Goal: Transaction & Acquisition: Obtain resource

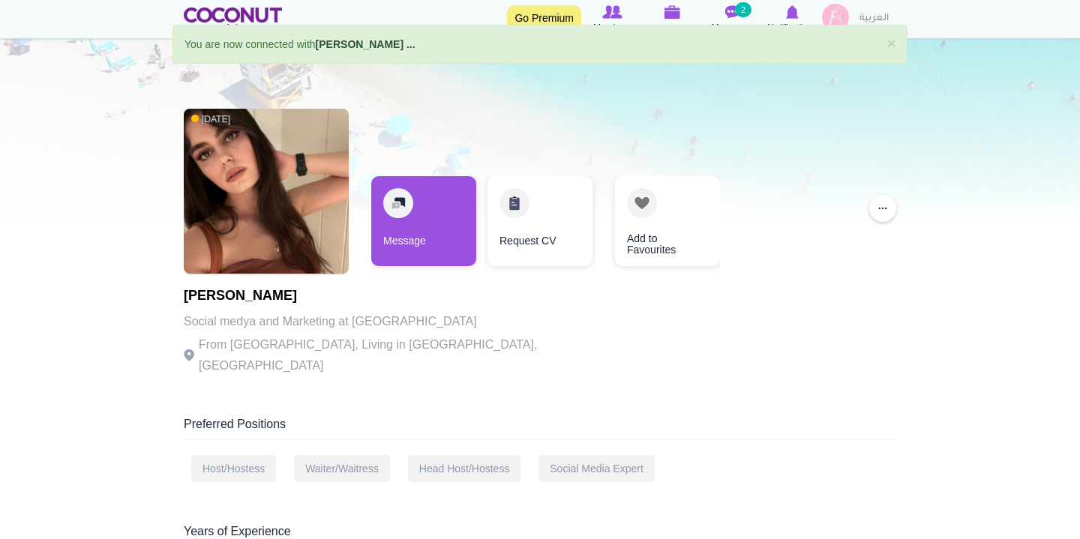
scroll to position [35, 0]
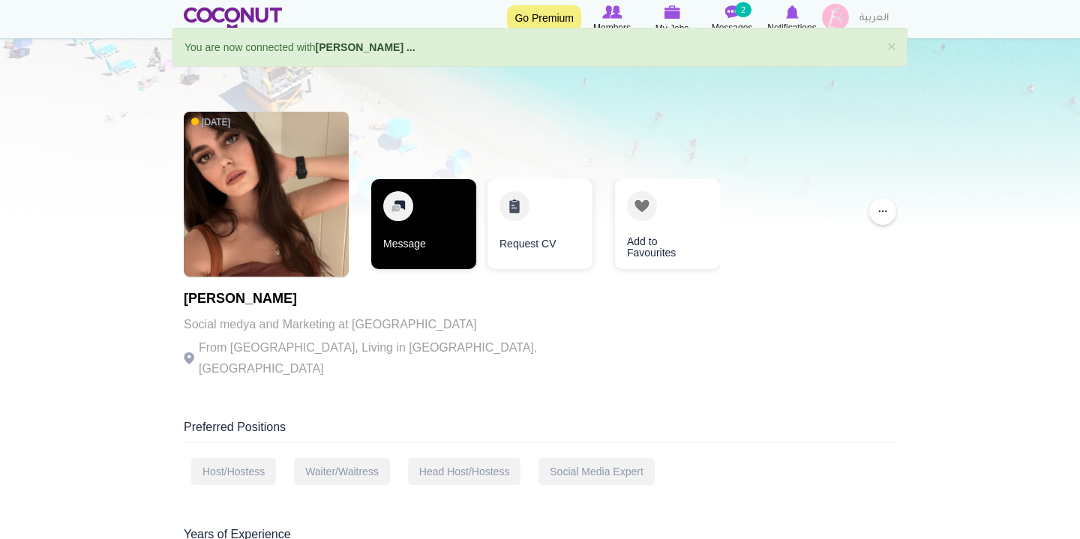
click at [430, 211] on link "Message" at bounding box center [423, 224] width 105 height 90
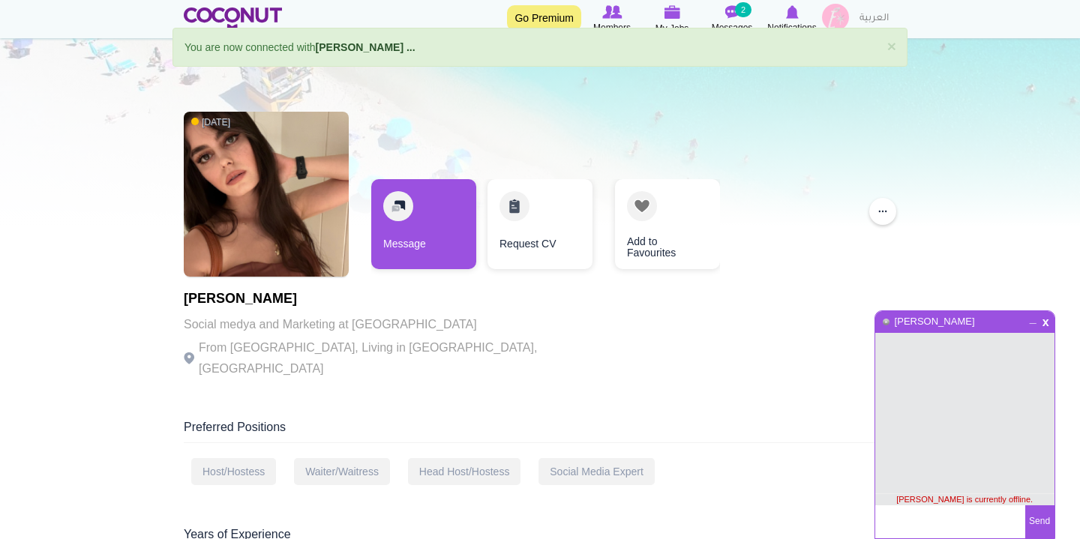
click at [915, 520] on textarea at bounding box center [950, 521] width 150 height 33
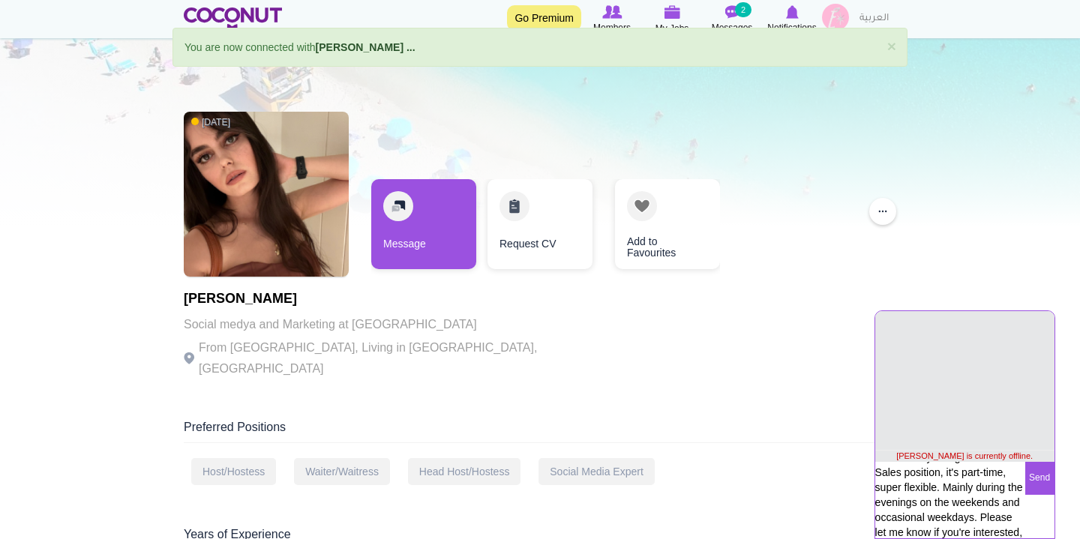
scroll to position [72, 0]
type textarea "Hey Hanzade! How are you? I'm currently hiring for Shot Sales position, it's pa…"
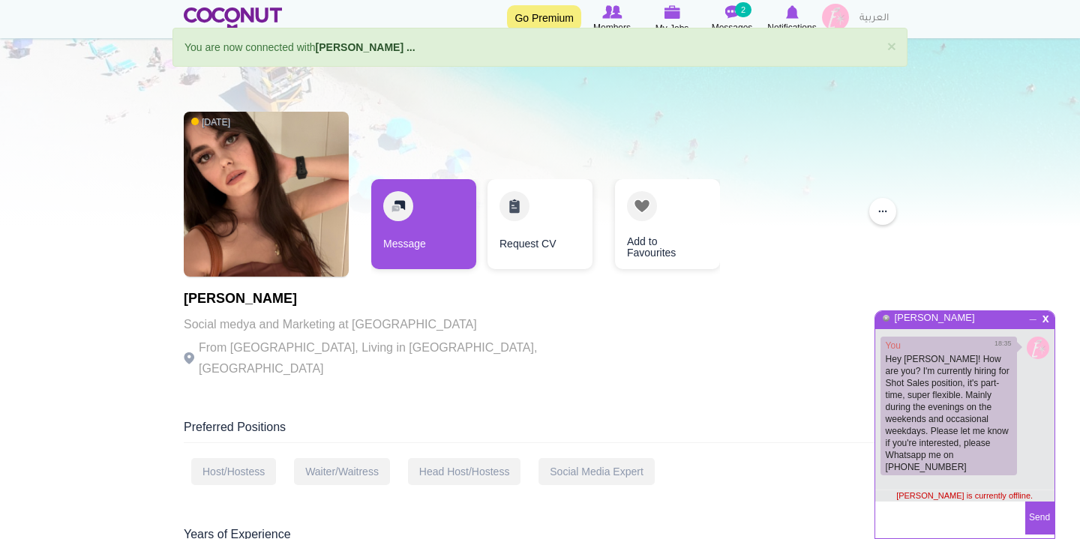
scroll to position [0, 0]
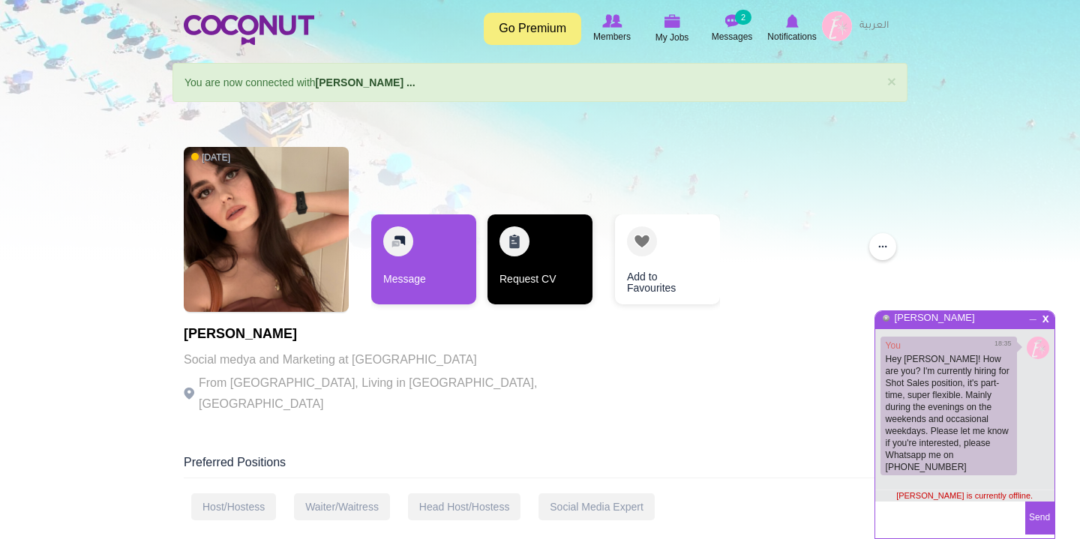
click at [547, 256] on link "Request CV" at bounding box center [539, 259] width 105 height 90
click at [514, 248] on link "Request CV" at bounding box center [539, 259] width 105 height 90
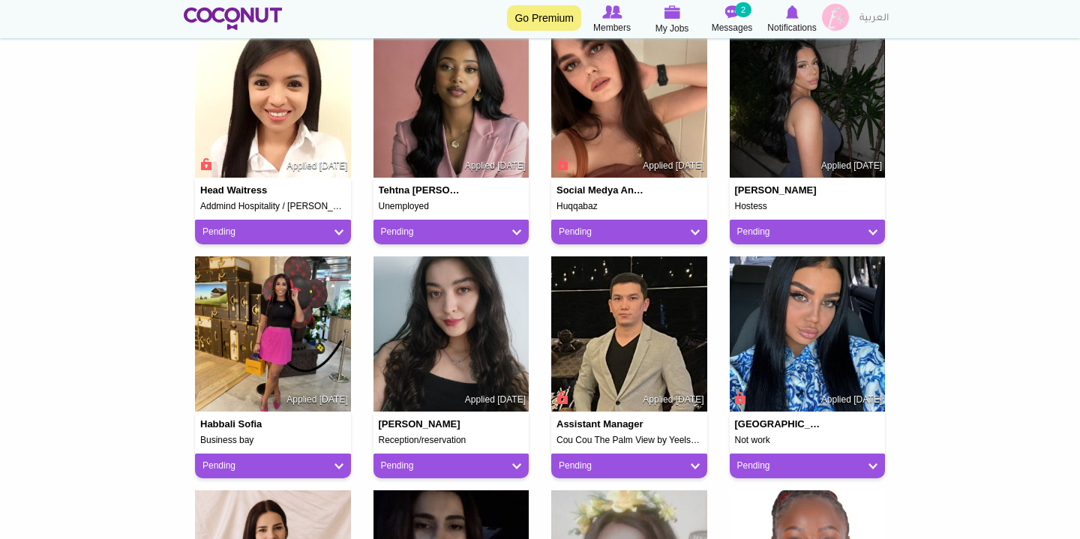
scroll to position [412, 0]
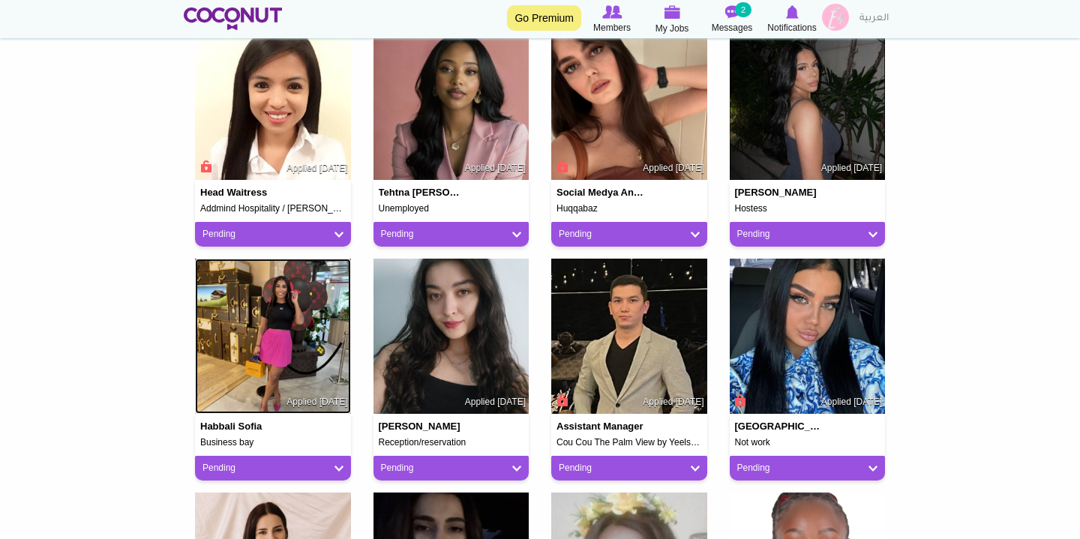
click at [265, 337] on img at bounding box center [273, 337] width 156 height 156
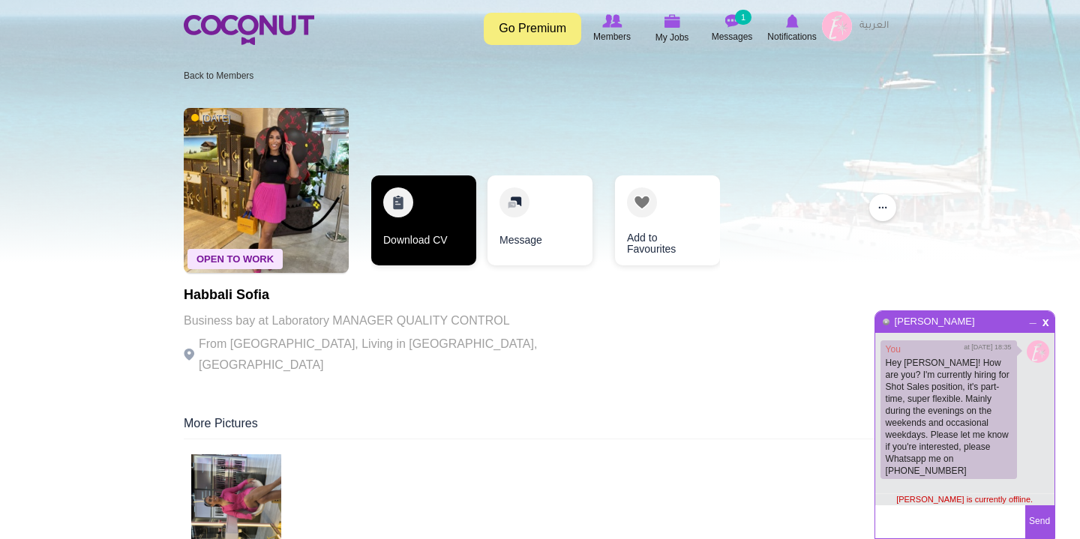
click at [403, 211] on link "Download CV" at bounding box center [423, 220] width 105 height 90
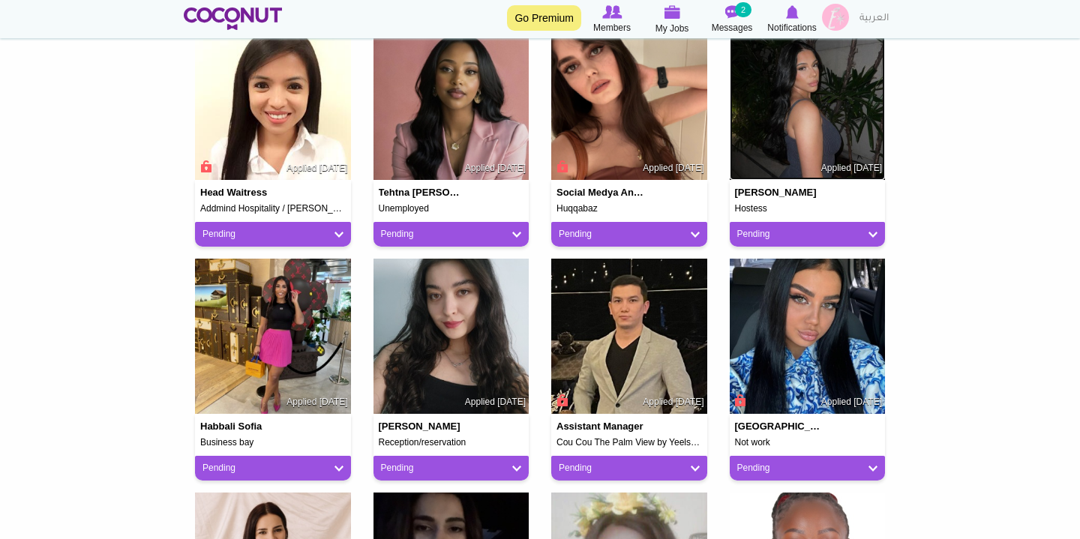
click at [819, 103] on img at bounding box center [807, 103] width 156 height 156
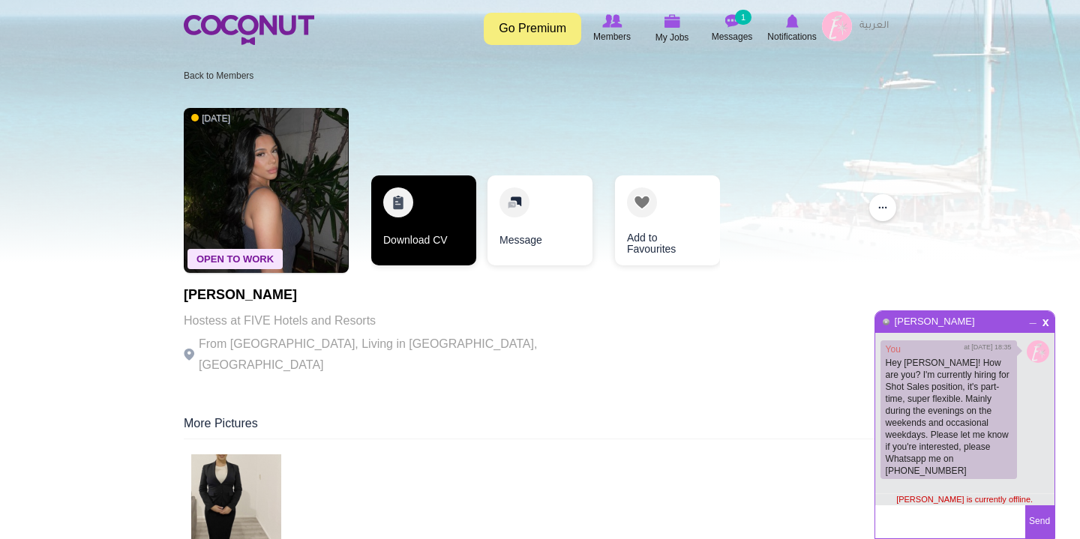
click at [439, 218] on link "Download CV" at bounding box center [423, 220] width 105 height 90
click at [400, 208] on link "Download CV" at bounding box center [423, 220] width 105 height 90
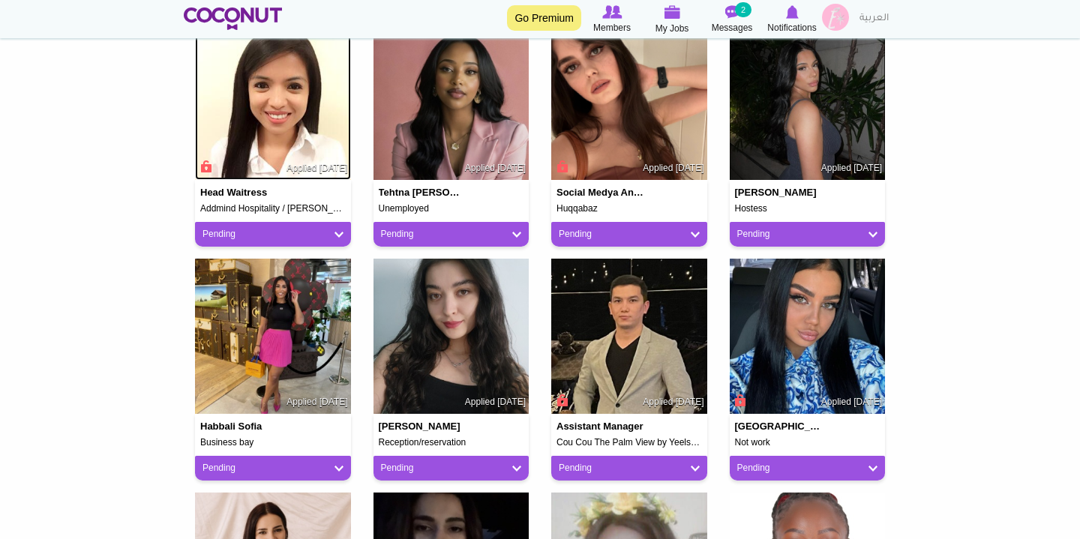
click at [295, 115] on img at bounding box center [273, 103] width 156 height 156
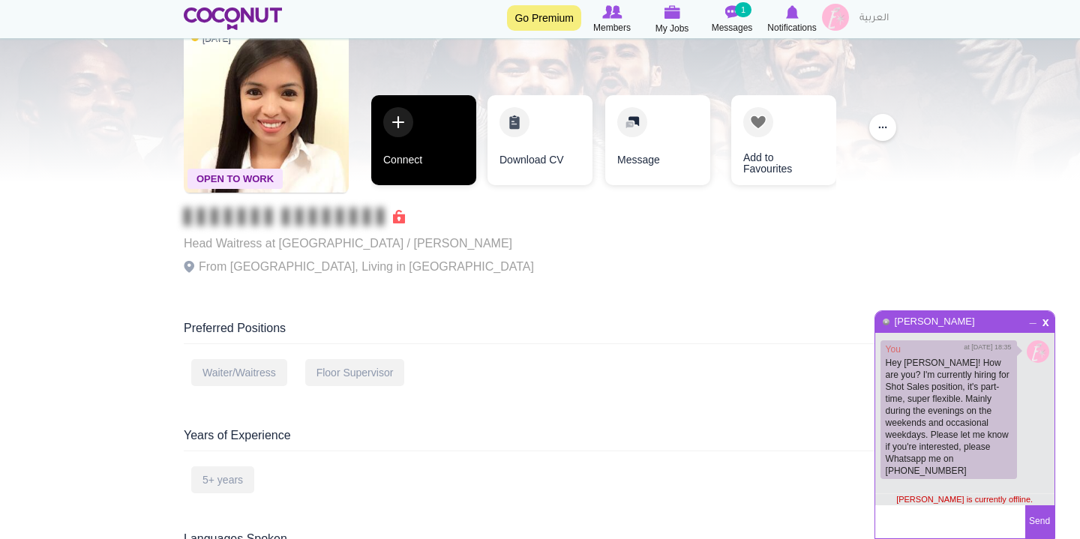
scroll to position [79, 0]
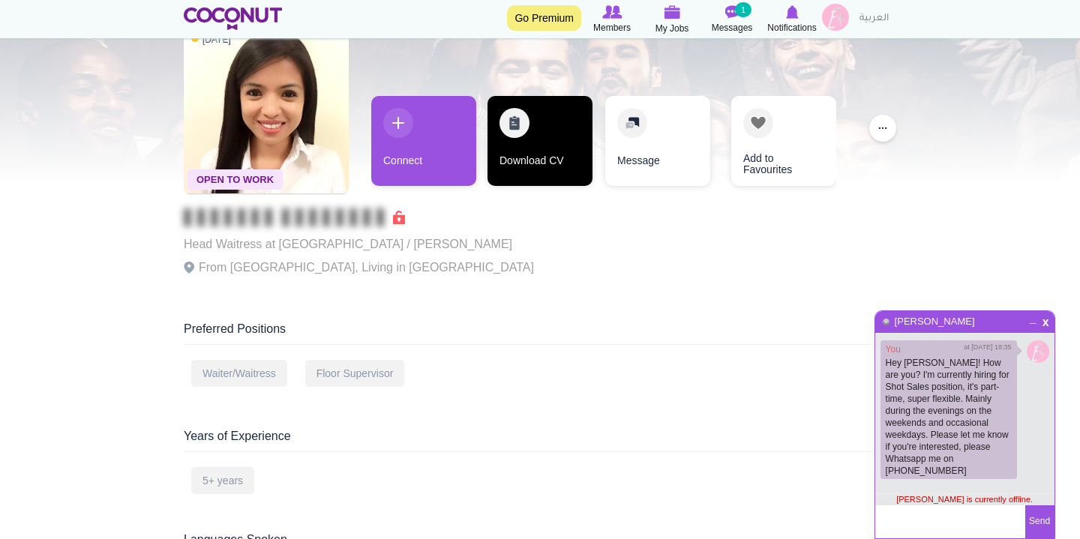
click at [526, 115] on link "Download CV" at bounding box center [539, 141] width 105 height 90
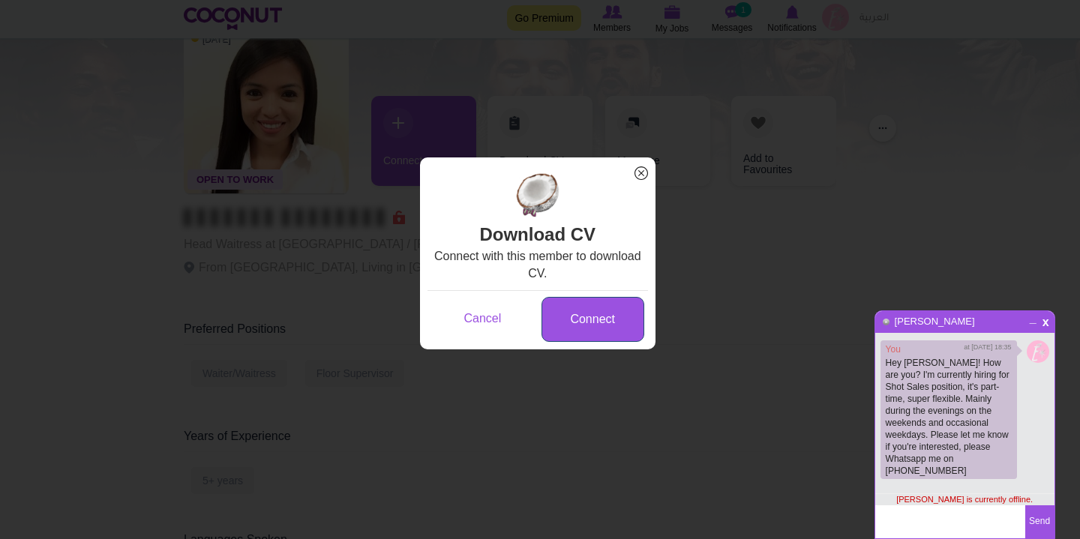
click at [583, 339] on link "Connect" at bounding box center [592, 320] width 103 height 46
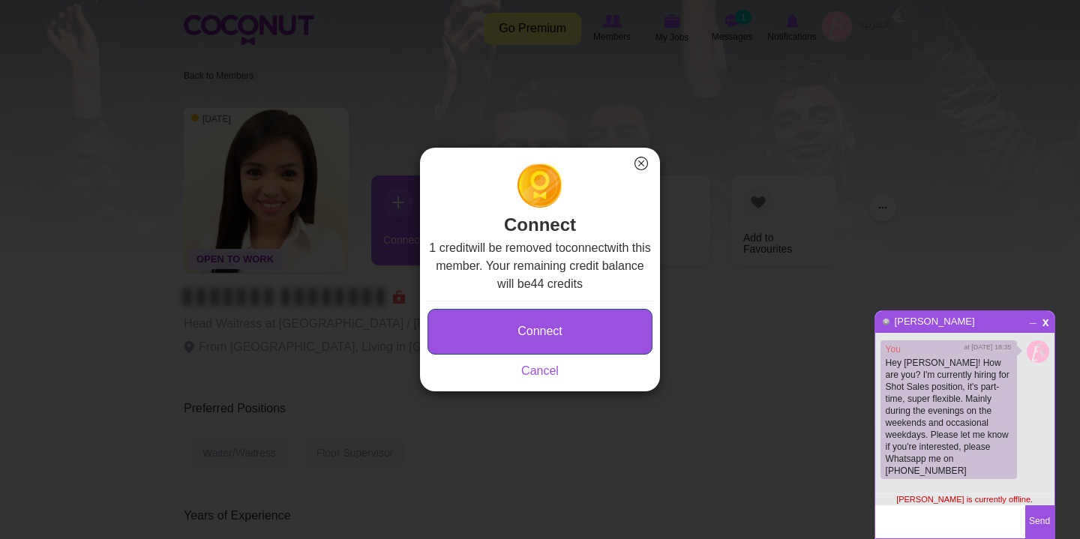
click at [579, 338] on button "Connect" at bounding box center [539, 332] width 225 height 46
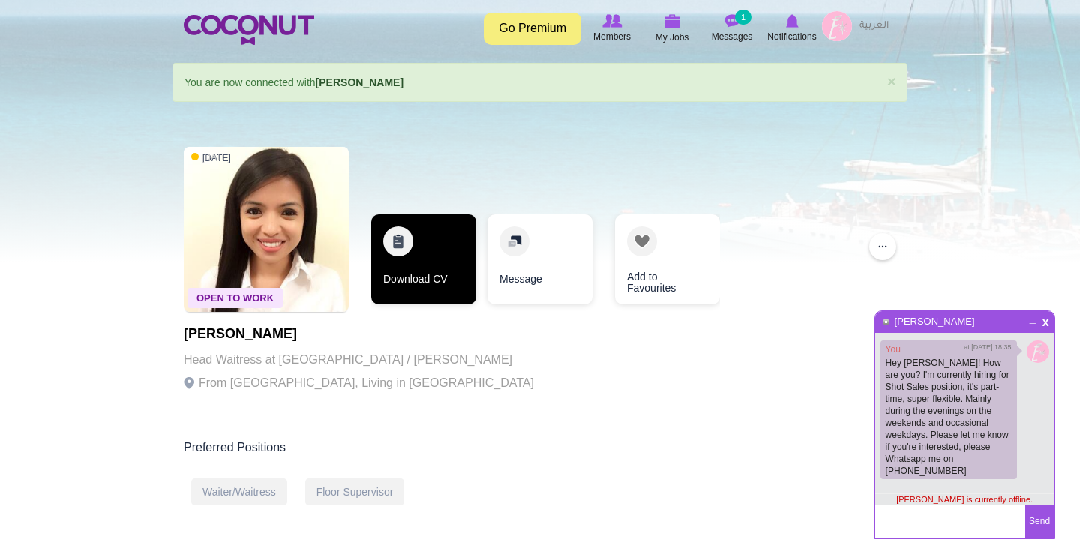
click at [421, 258] on link "Download CV" at bounding box center [423, 259] width 105 height 90
